Goal: Transaction & Acquisition: Obtain resource

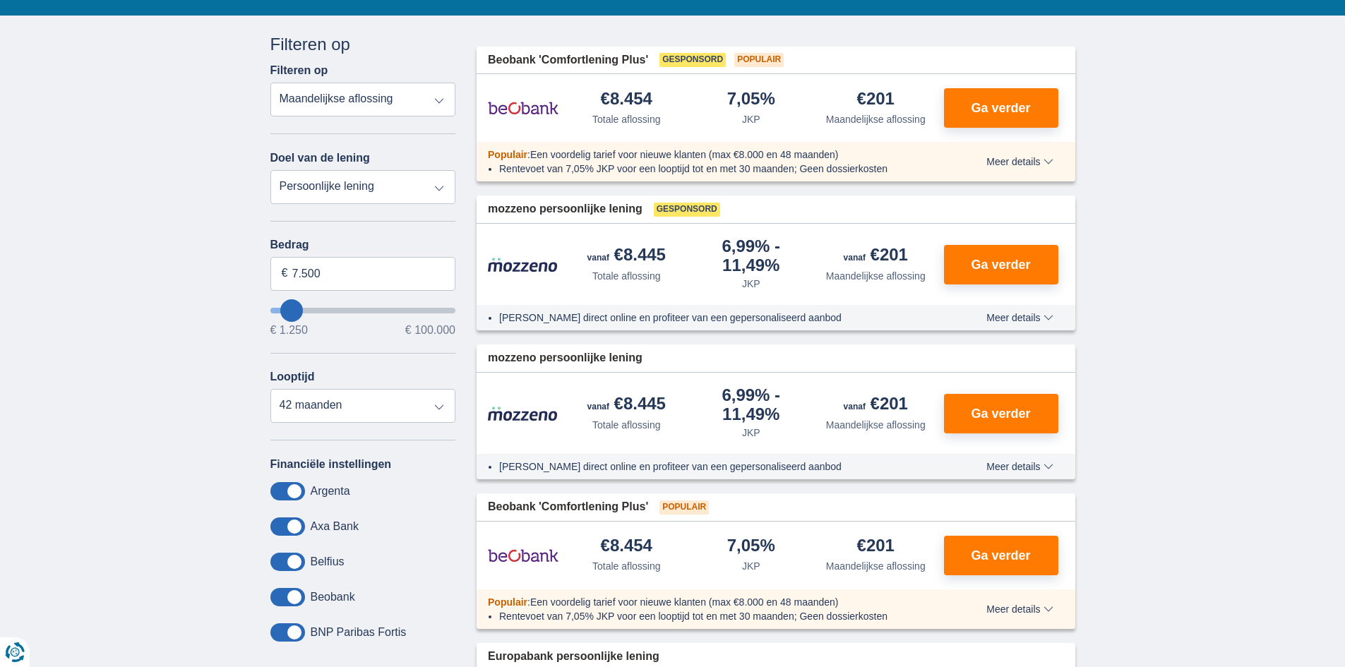
scroll to position [141, 0]
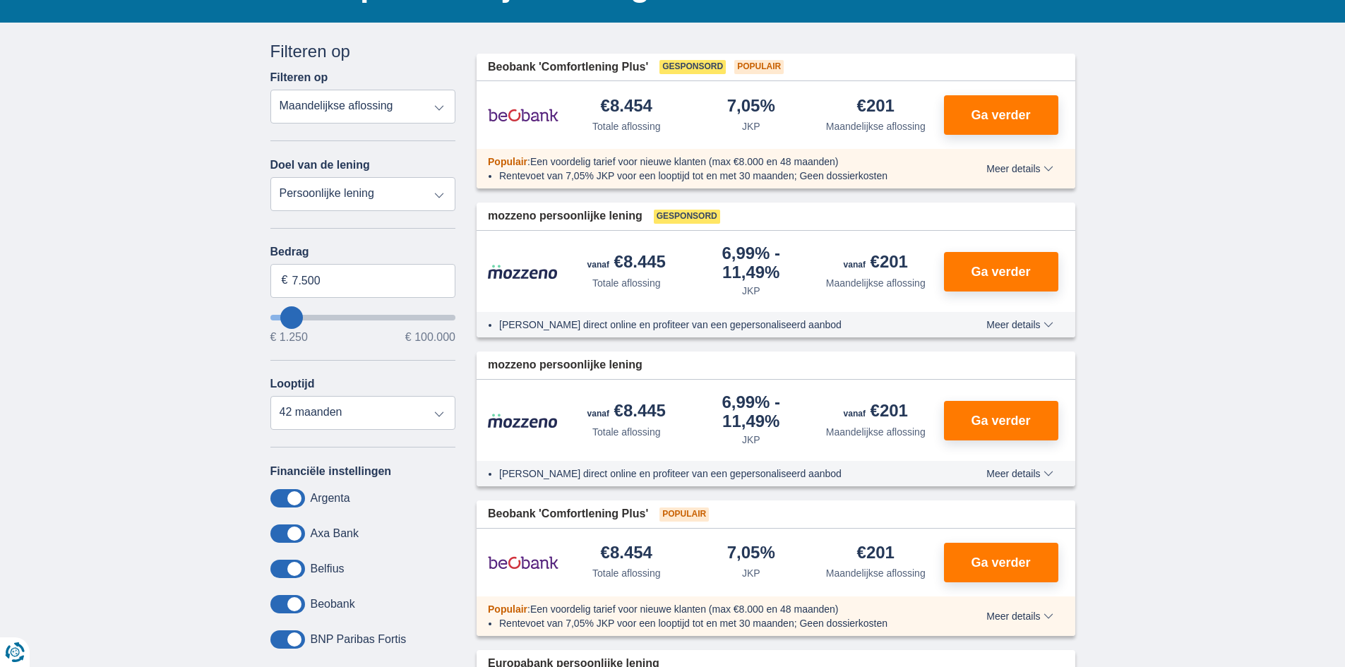
type input "11.250"
type input "11250"
select select "60"
type input "14250"
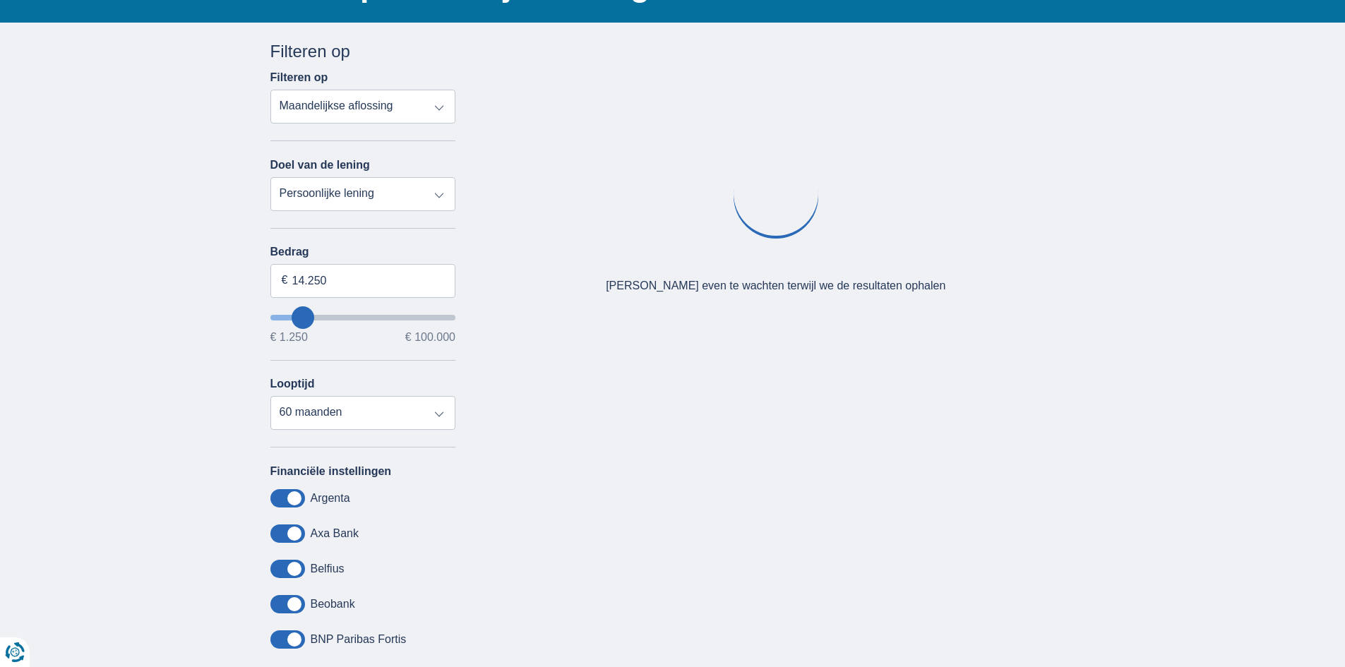
type input "26.250"
type input "26250"
select select "120"
type input "26250"
click at [323, 319] on input "wantToBorrow" at bounding box center [363, 318] width 186 height 6
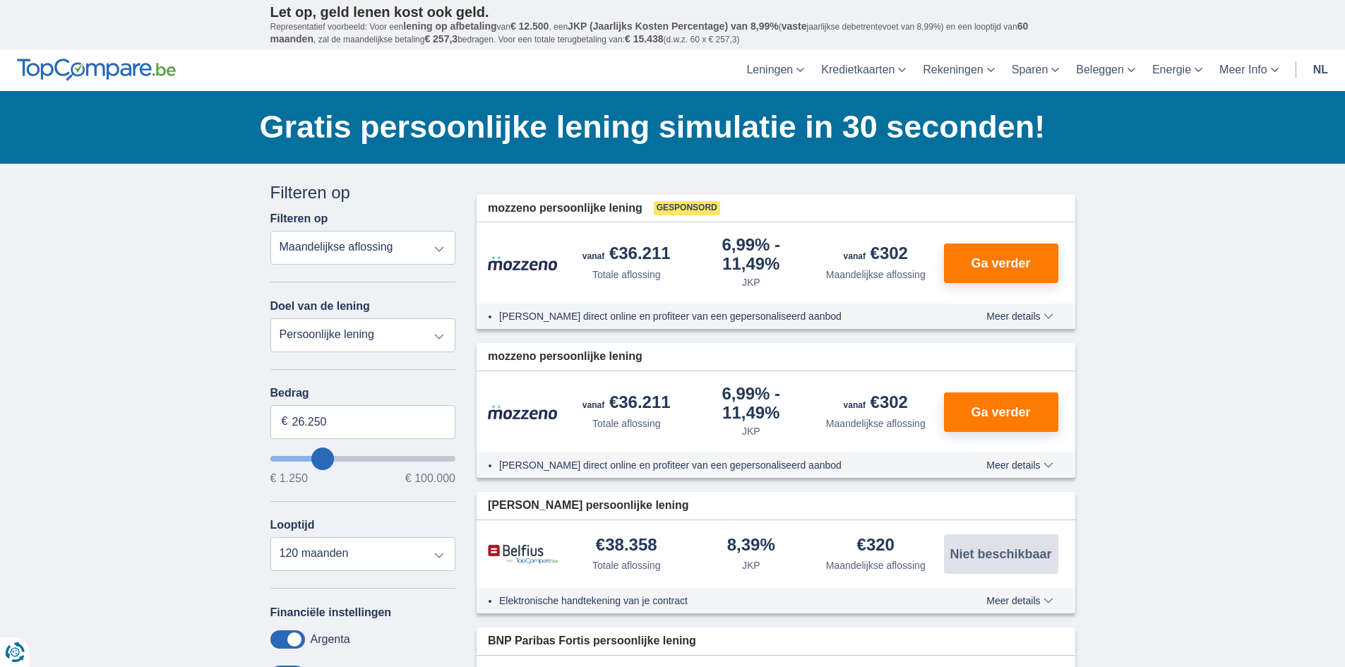
click at [318, 462] on input "wantToBorrow" at bounding box center [363, 459] width 186 height 6
type input "15.250"
type input "15250"
select select "84"
type input "15250"
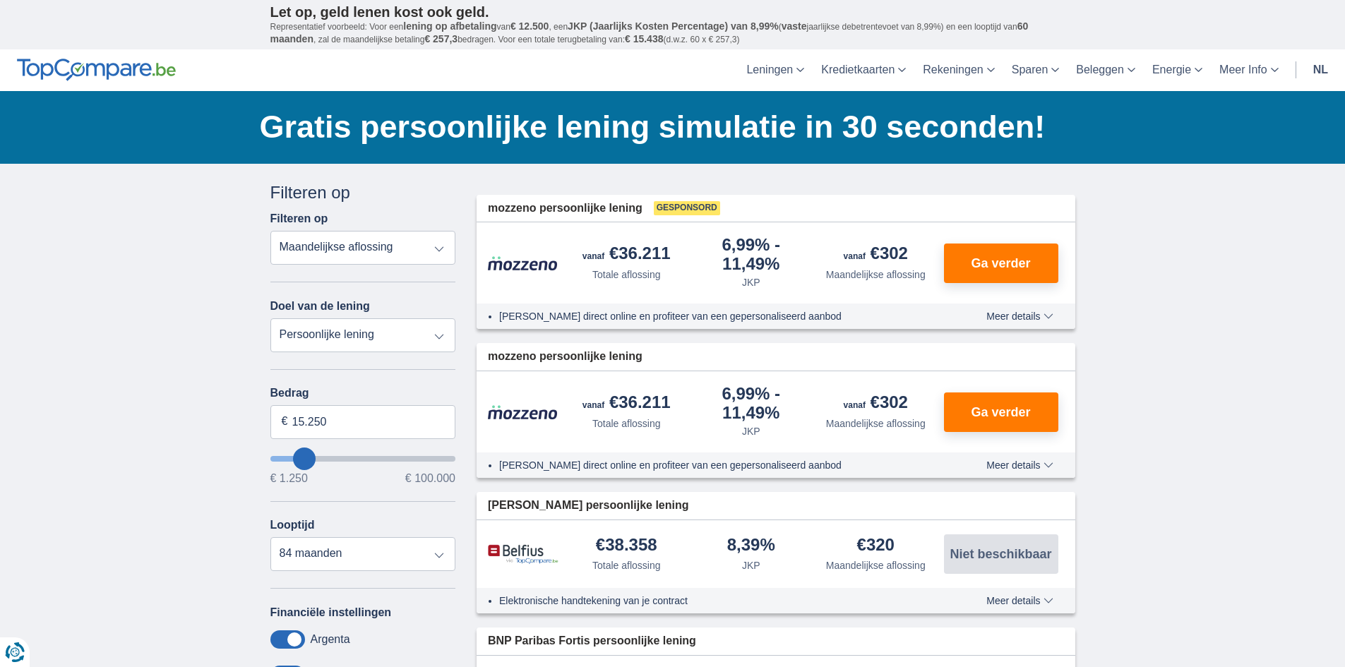
click at [304, 458] on input "wantToBorrow" at bounding box center [363, 459] width 186 height 6
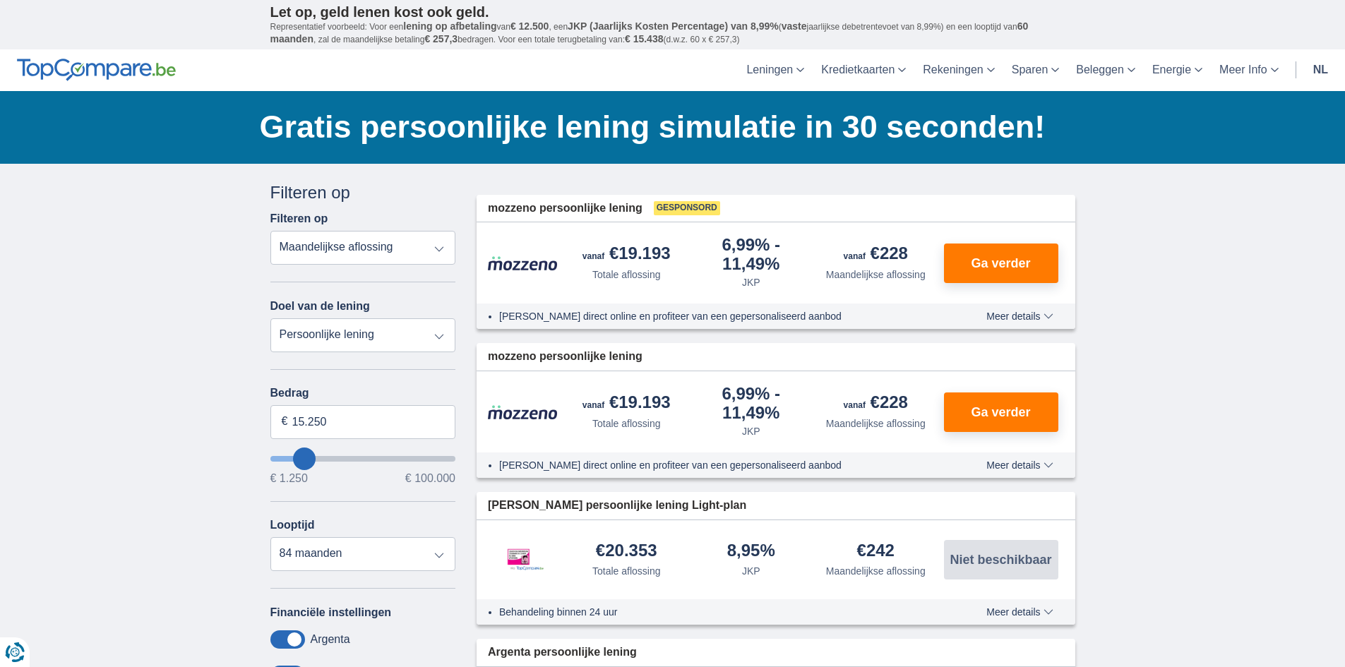
type input "24.250"
type input "24250"
click at [320, 456] on input "wantToBorrow" at bounding box center [363, 459] width 186 height 6
select select "120"
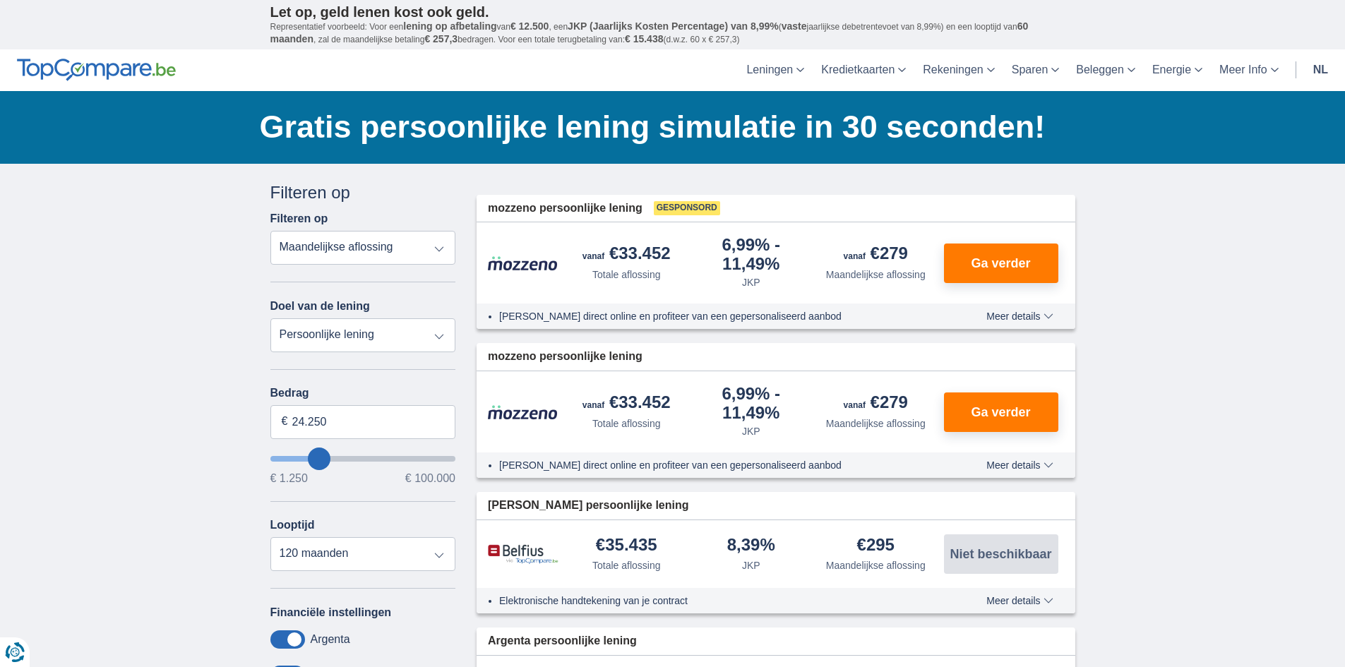
click at [320, 456] on input "wantToBorrow" at bounding box center [363, 459] width 186 height 6
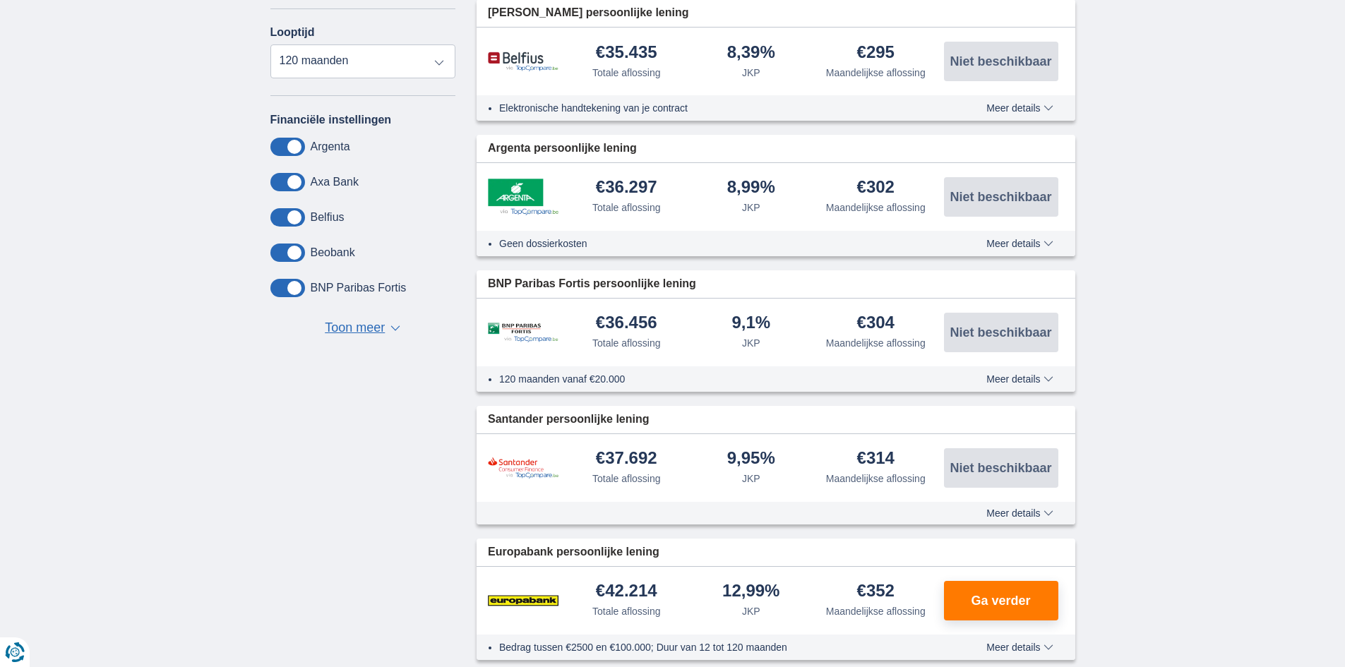
scroll to position [494, 0]
